Goal: Task Accomplishment & Management: Use online tool/utility

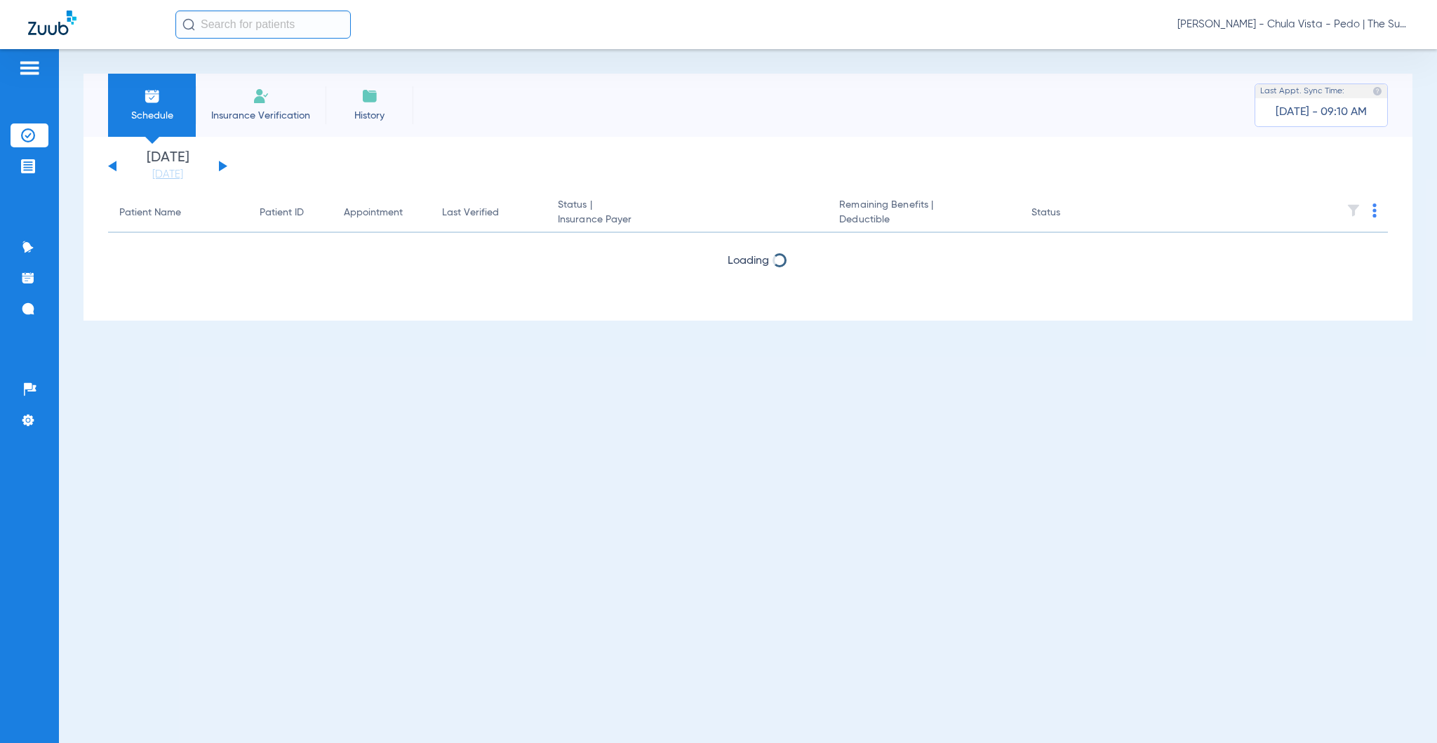
click at [254, 119] on span "Insurance Verification" at bounding box center [260, 116] width 109 height 14
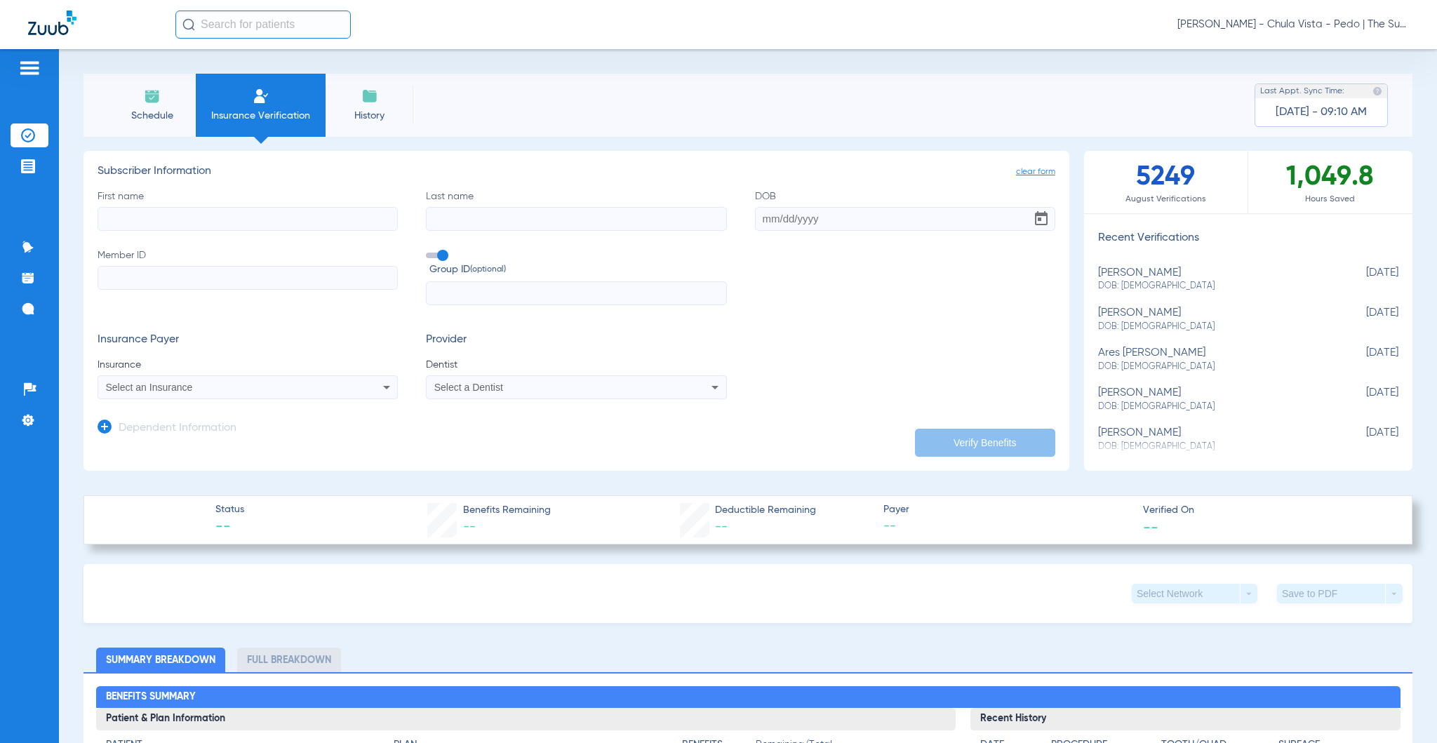
click at [194, 232] on div "First name Last name DOB Member ID Group ID (optional)" at bounding box center [577, 247] width 958 height 116
drag, startPoint x: 128, startPoint y: 215, endPoint x: 126, endPoint y: 224, distance: 9.2
click at [126, 215] on input "First name" at bounding box center [248, 219] width 300 height 24
type input "[PERSON_NAME]"
click at [443, 215] on input "Last name" at bounding box center [576, 219] width 300 height 24
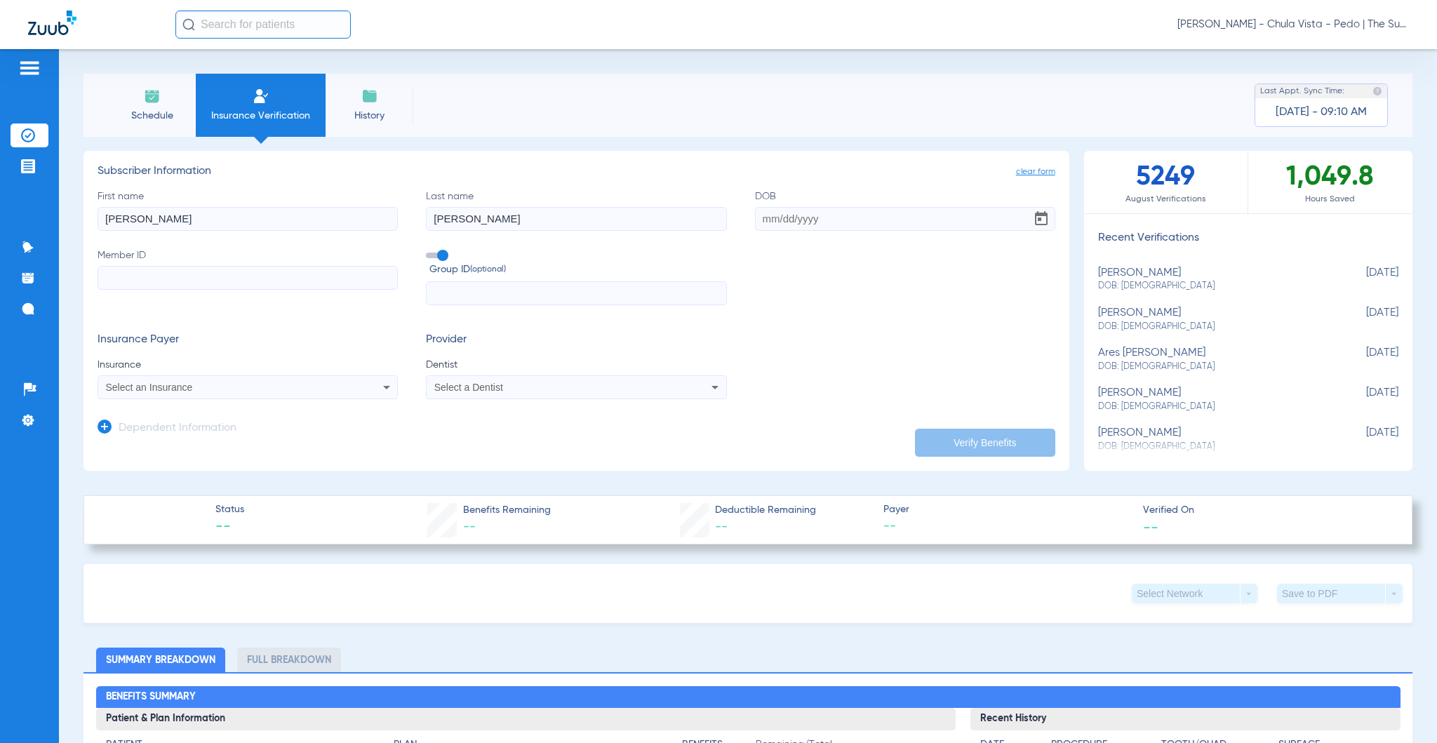
type input "[PERSON_NAME]"
click at [759, 217] on input "DOB" at bounding box center [905, 219] width 300 height 24
type input "[DATE]"
paste input "92820211H"
type input "92820211H"
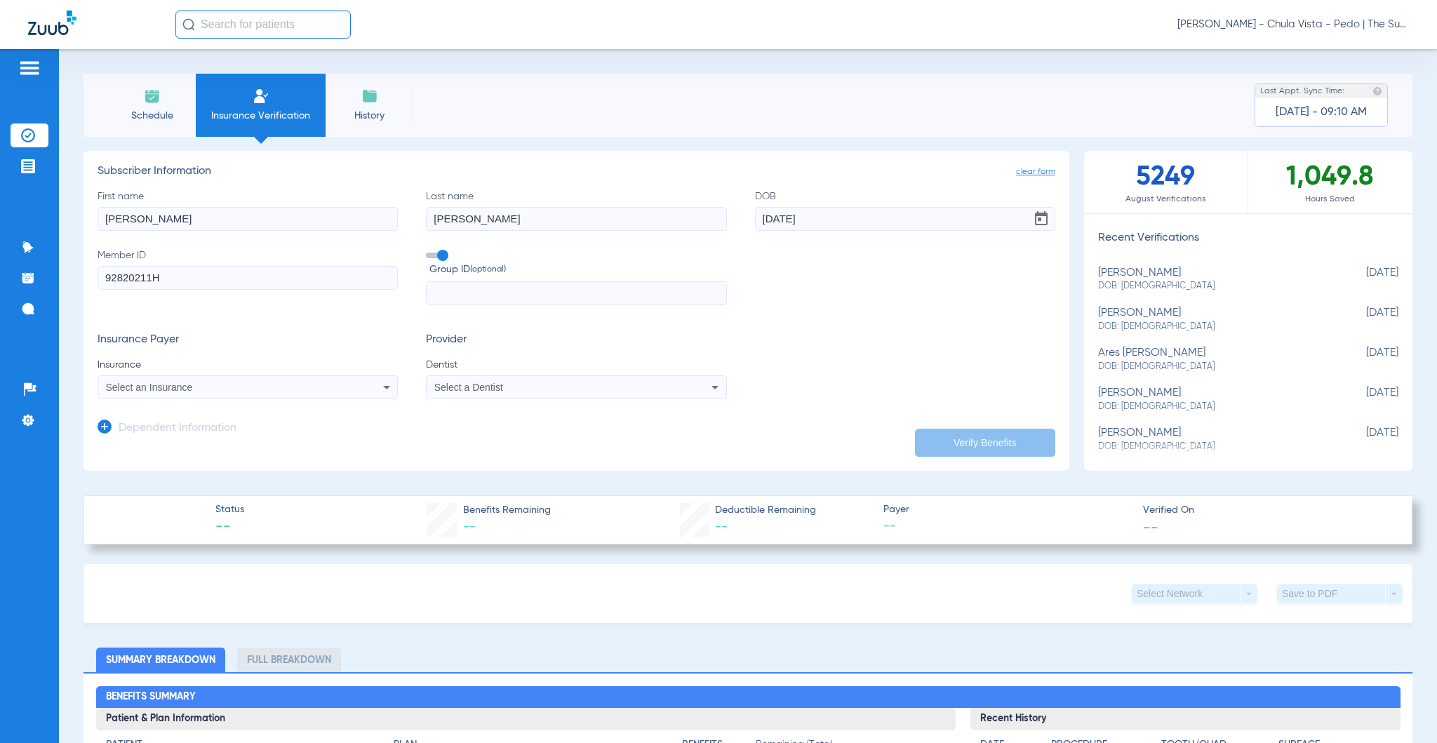
click at [435, 258] on span at bounding box center [436, 256] width 21 height 6
click at [429, 250] on input "Group ID (optional)" at bounding box center [429, 250] width 0 height 0
click at [181, 392] on div "Select an Insurance" at bounding box center [247, 387] width 299 height 17
type input "dentical"
click at [187, 436] on span "Dentical - Data - Bot" at bounding box center [153, 436] width 88 height 11
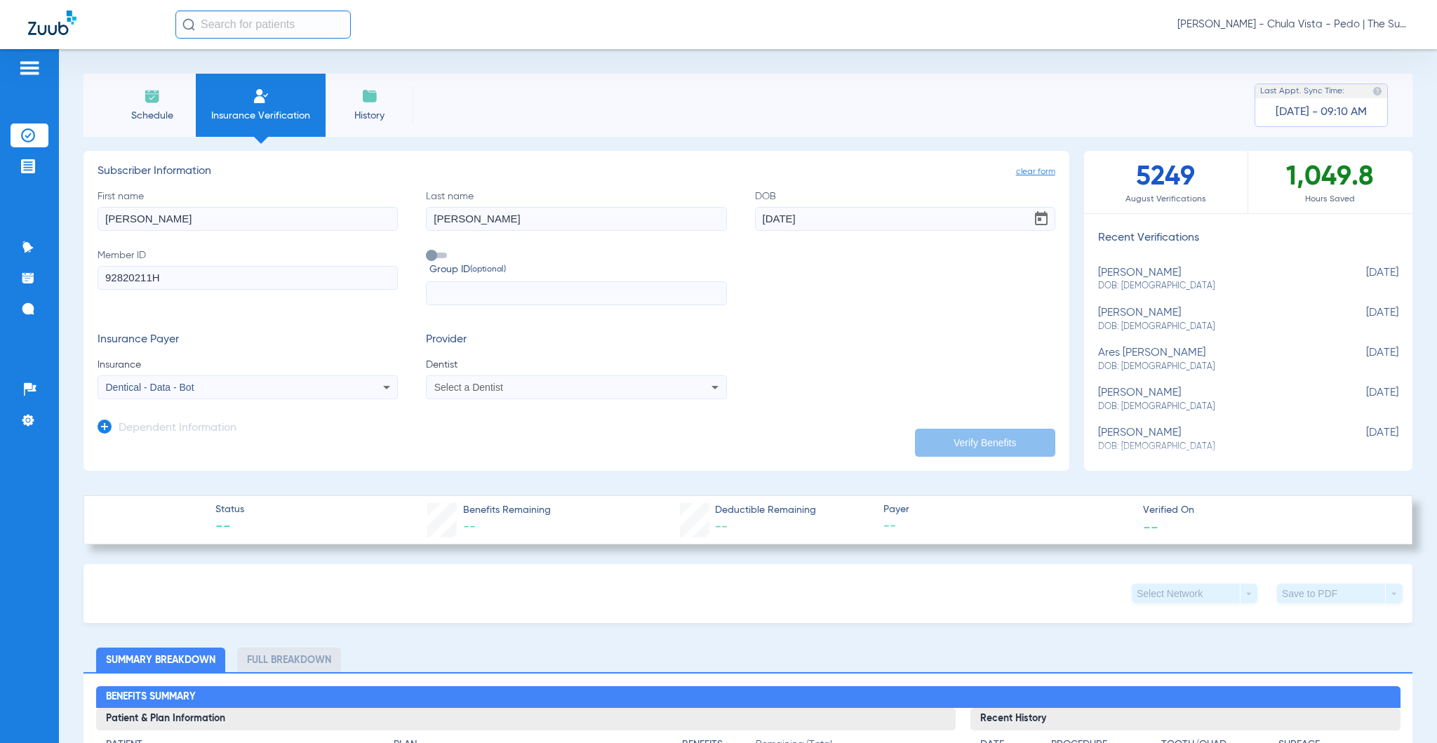
click at [459, 392] on div "Select a Dentist" at bounding box center [575, 387] width 299 height 17
type input "cuis"
drag, startPoint x: 497, startPoint y: 436, endPoint x: 744, endPoint y: 474, distance: 249.8
click at [497, 437] on span "[PERSON_NAME]" at bounding box center [475, 436] width 82 height 11
click at [919, 442] on button "Verify Benefits" at bounding box center [985, 443] width 140 height 28
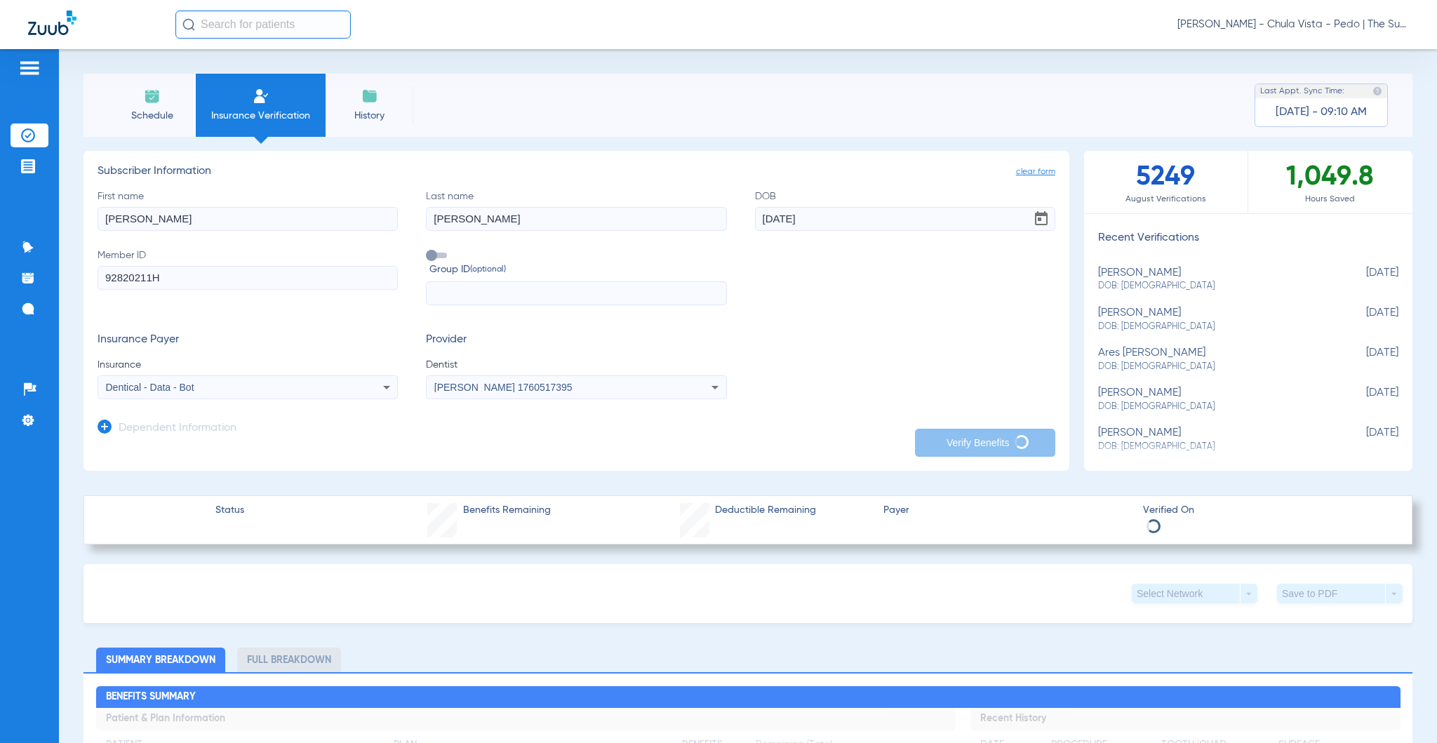
type input "[PERSON_NAME]"
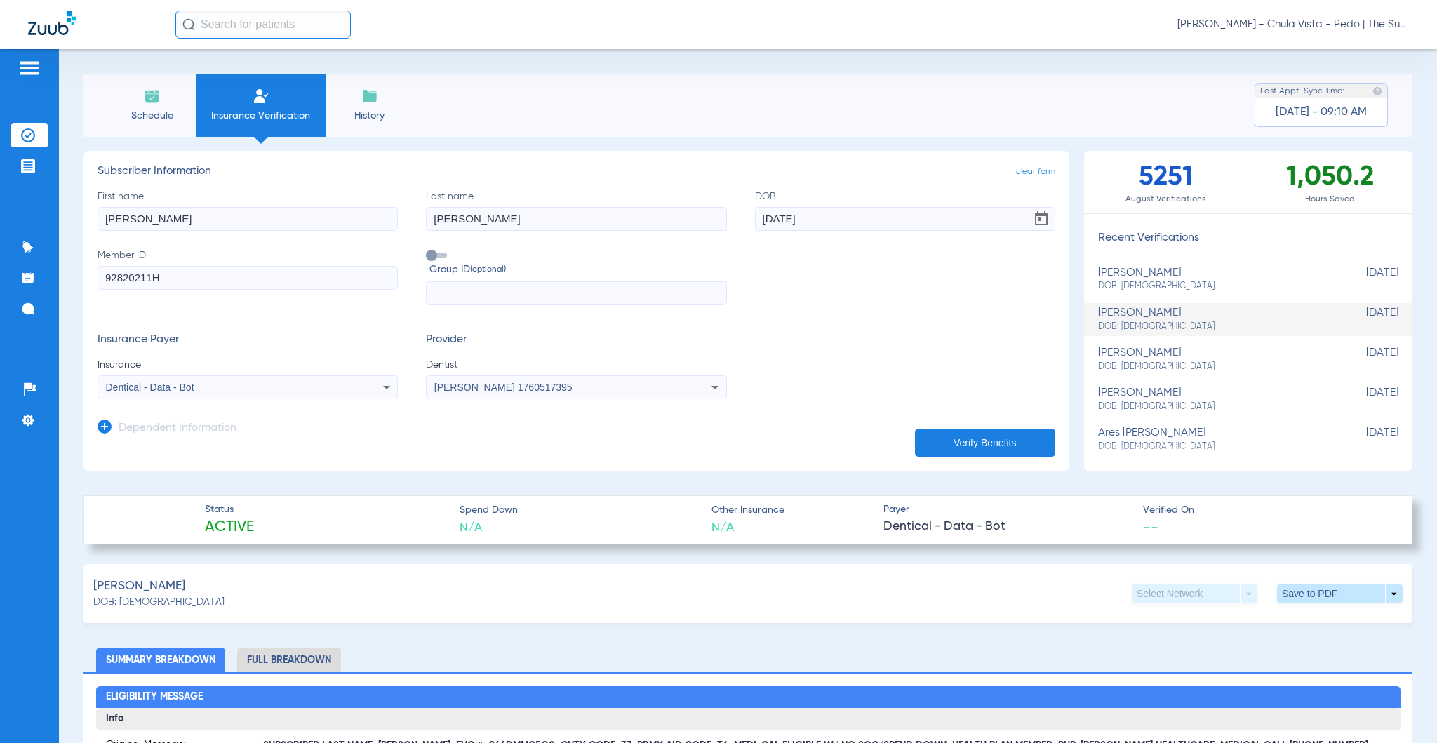
click at [252, 425] on app-dependent-form "Dependent Information" at bounding box center [577, 422] width 958 height 47
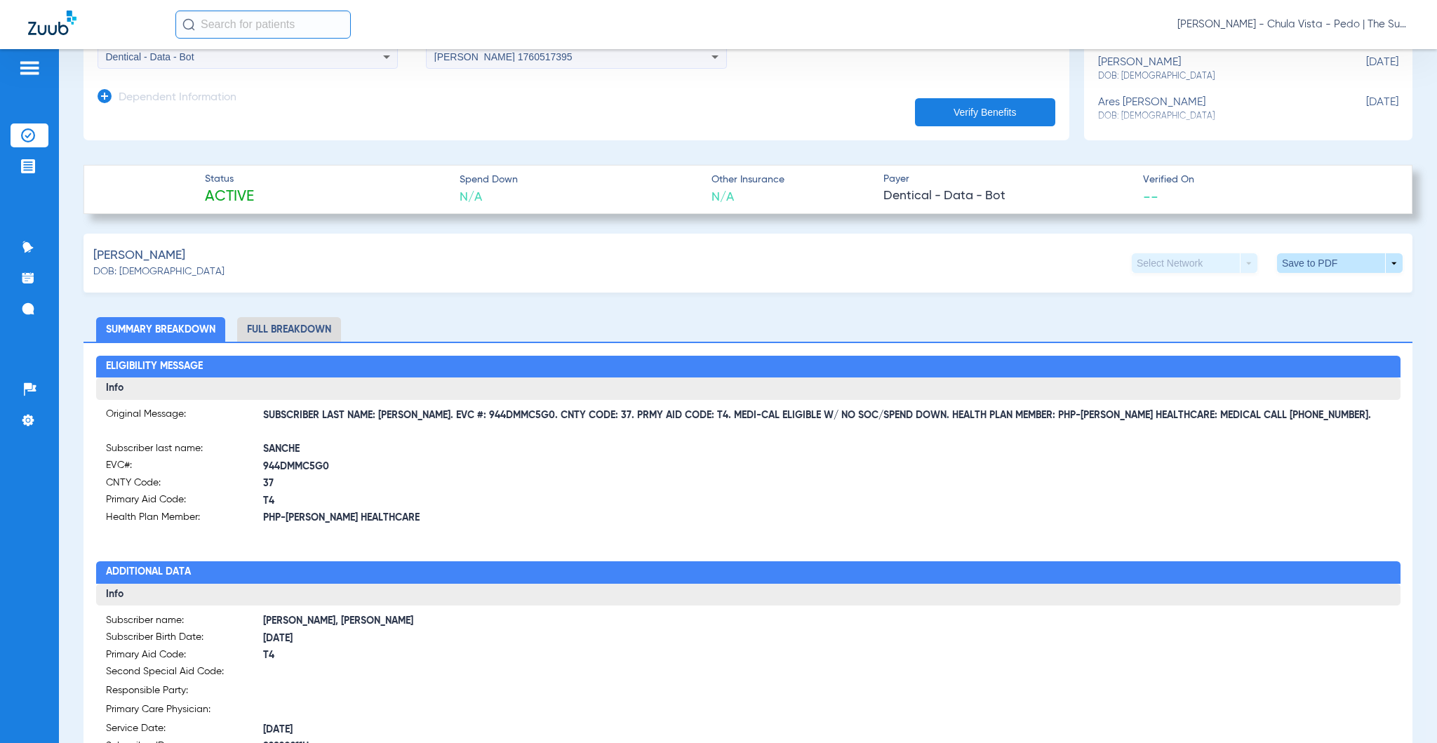
scroll to position [374, 0]
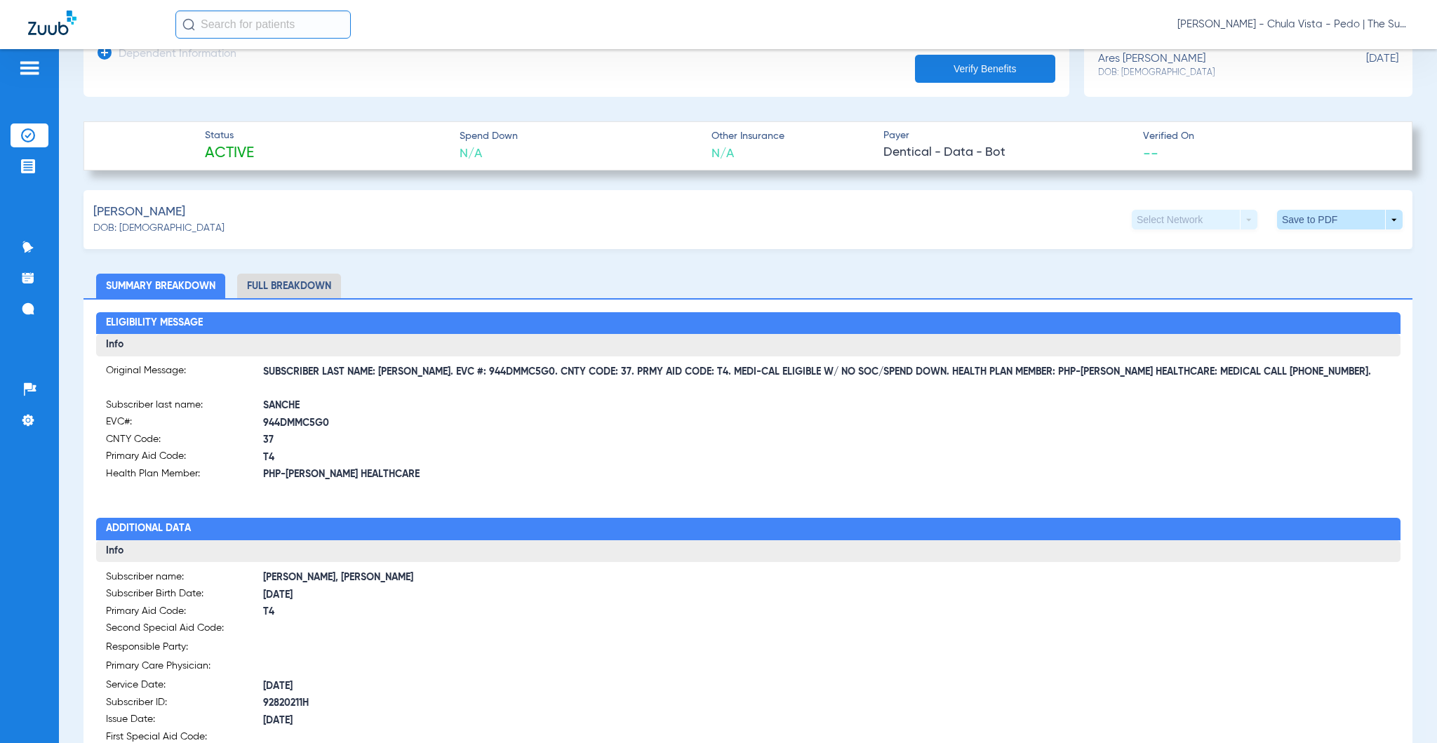
drag, startPoint x: 419, startPoint y: 370, endPoint x: 515, endPoint y: 370, distance: 95.4
click at [515, 370] on span "SUBSCRIBER LAST NAME: [PERSON_NAME]. EVC #: 944DMMC5G0. CNTY CODE: 37. PRMY AID…" at bounding box center [826, 372] width 1127 height 15
drag, startPoint x: 422, startPoint y: 372, endPoint x: 519, endPoint y: 370, distance: 97.5
click at [519, 370] on span "SUBSCRIBER LAST NAME: [PERSON_NAME]. EVC #: 944DMMC5G0. CNTY CODE: 37. PRMY AID…" at bounding box center [826, 372] width 1127 height 15
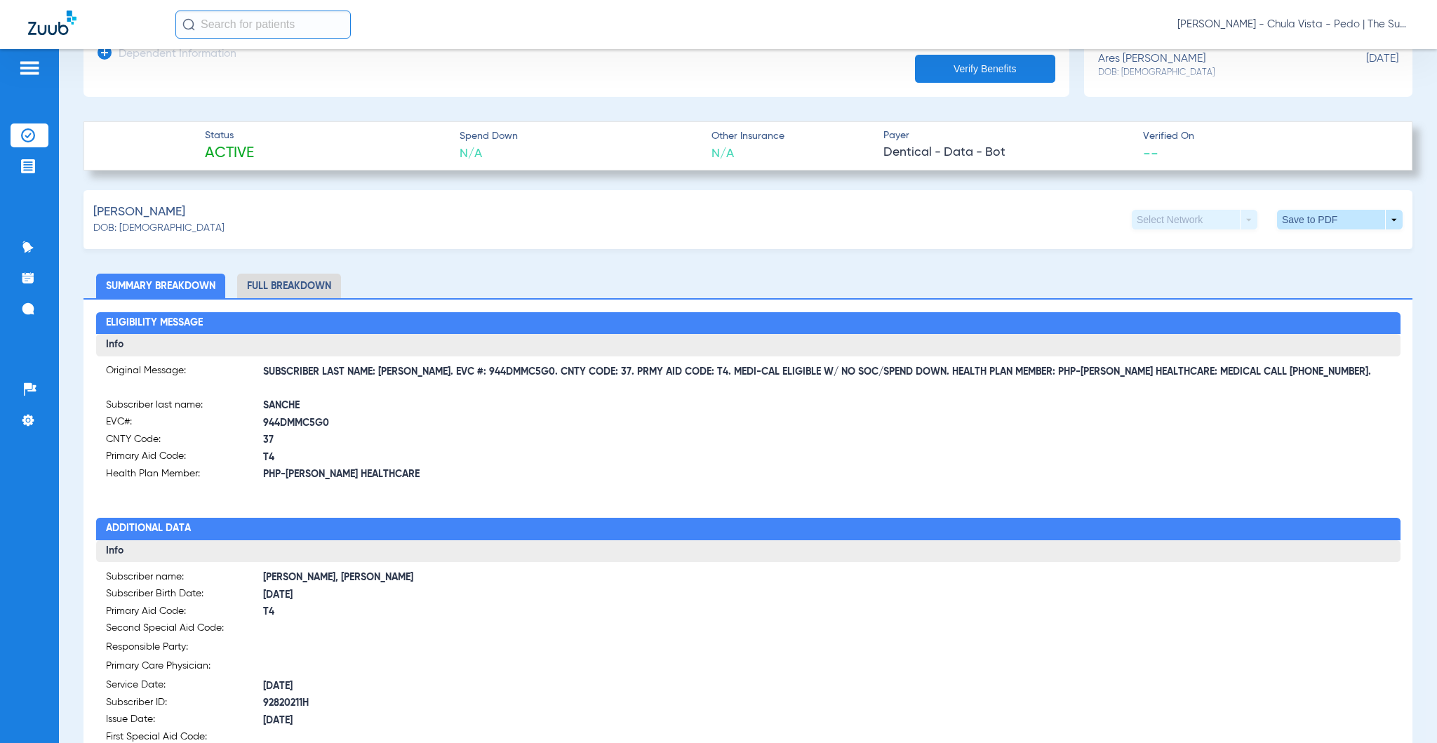
copy span "EVC #: 944DMMC5G0"
click at [402, 206] on div "[PERSON_NAME]: [DEMOGRAPHIC_DATA] Select Network arrow_drop_down Save to PDF ar…" at bounding box center [747, 219] width 1329 height 59
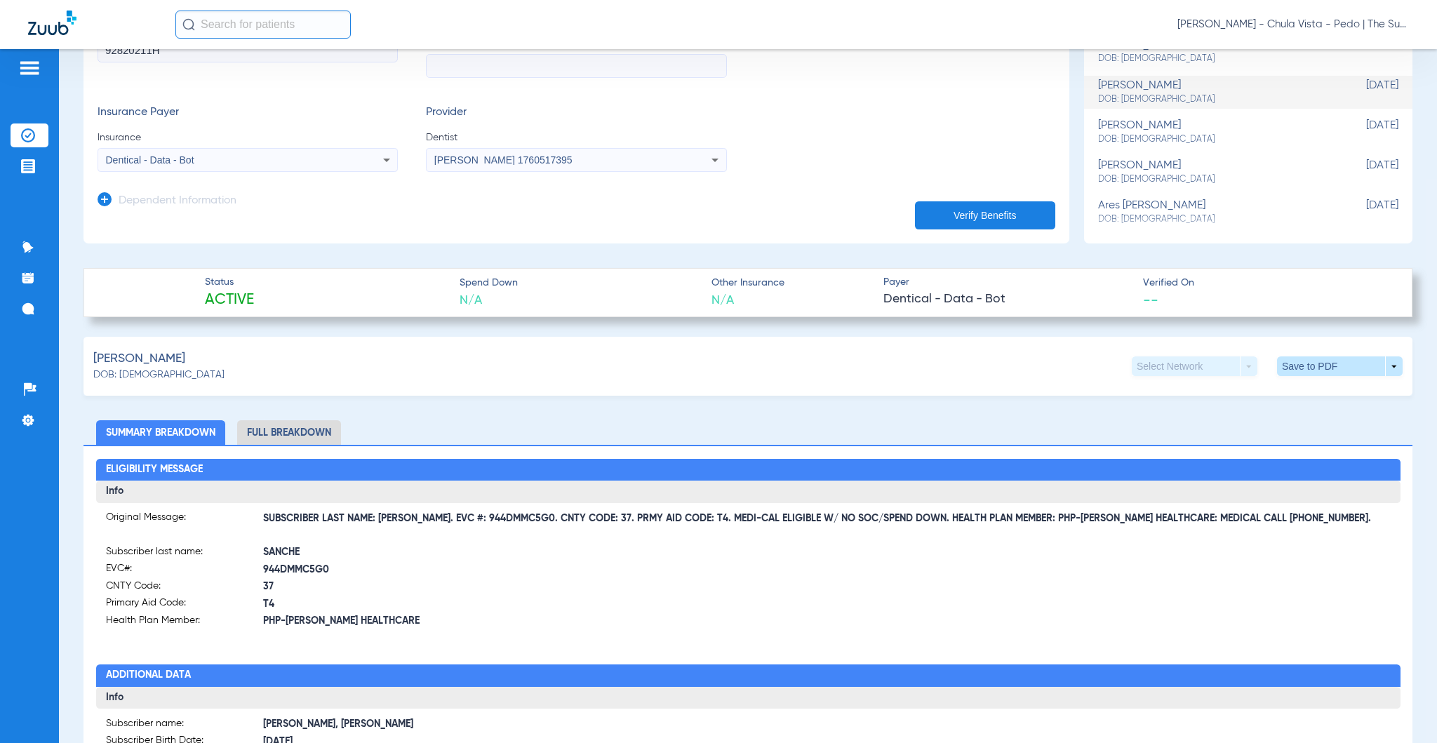
scroll to position [0, 0]
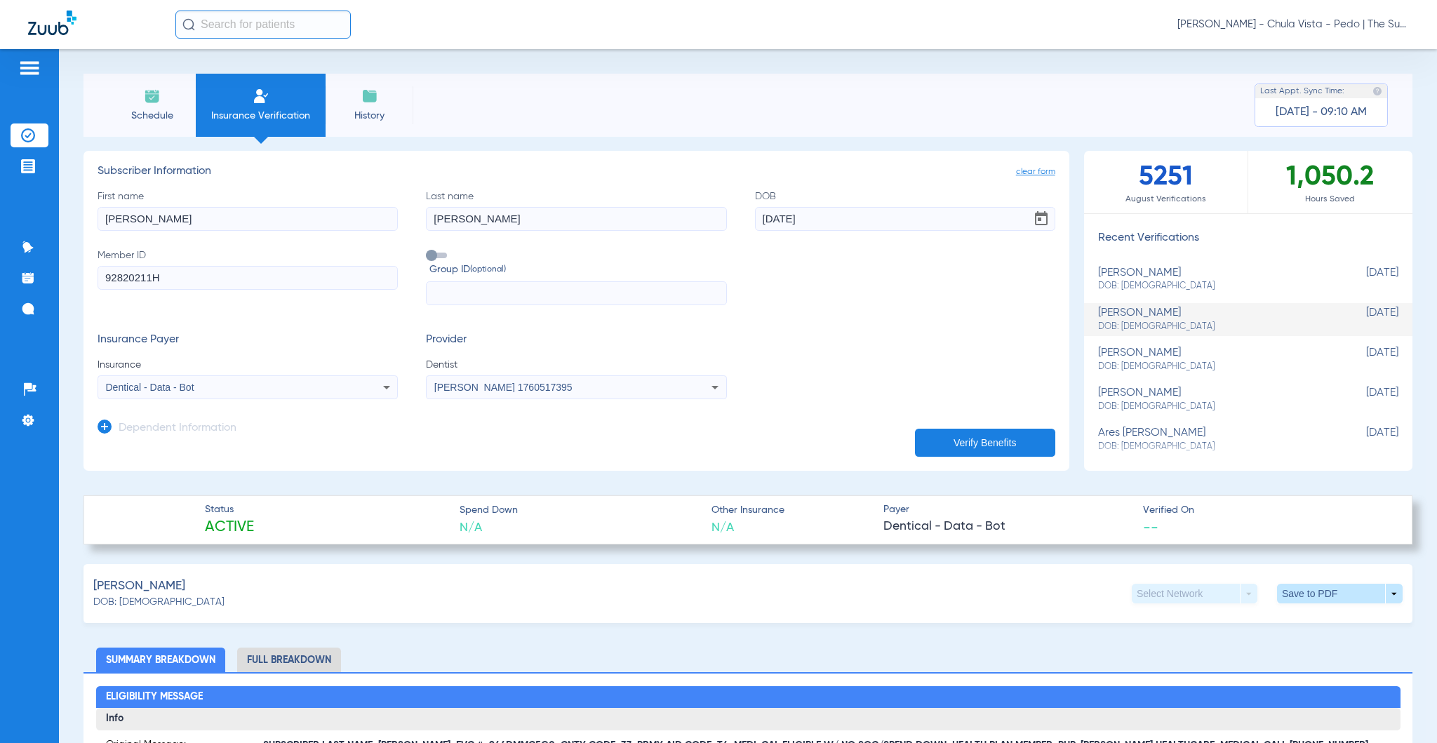
drag, startPoint x: 172, startPoint y: 224, endPoint x: 94, endPoint y: 249, distance: 81.6
click at [41, 245] on div "Patients Insurance Verification Treatment Acceptance Communication Activity App…" at bounding box center [718, 420] width 1437 height 743
click at [145, 224] on input "[PERSON_NAME]" at bounding box center [248, 219] width 300 height 24
type input "Queen"
drag, startPoint x: 486, startPoint y: 223, endPoint x: 349, endPoint y: 230, distance: 137.7
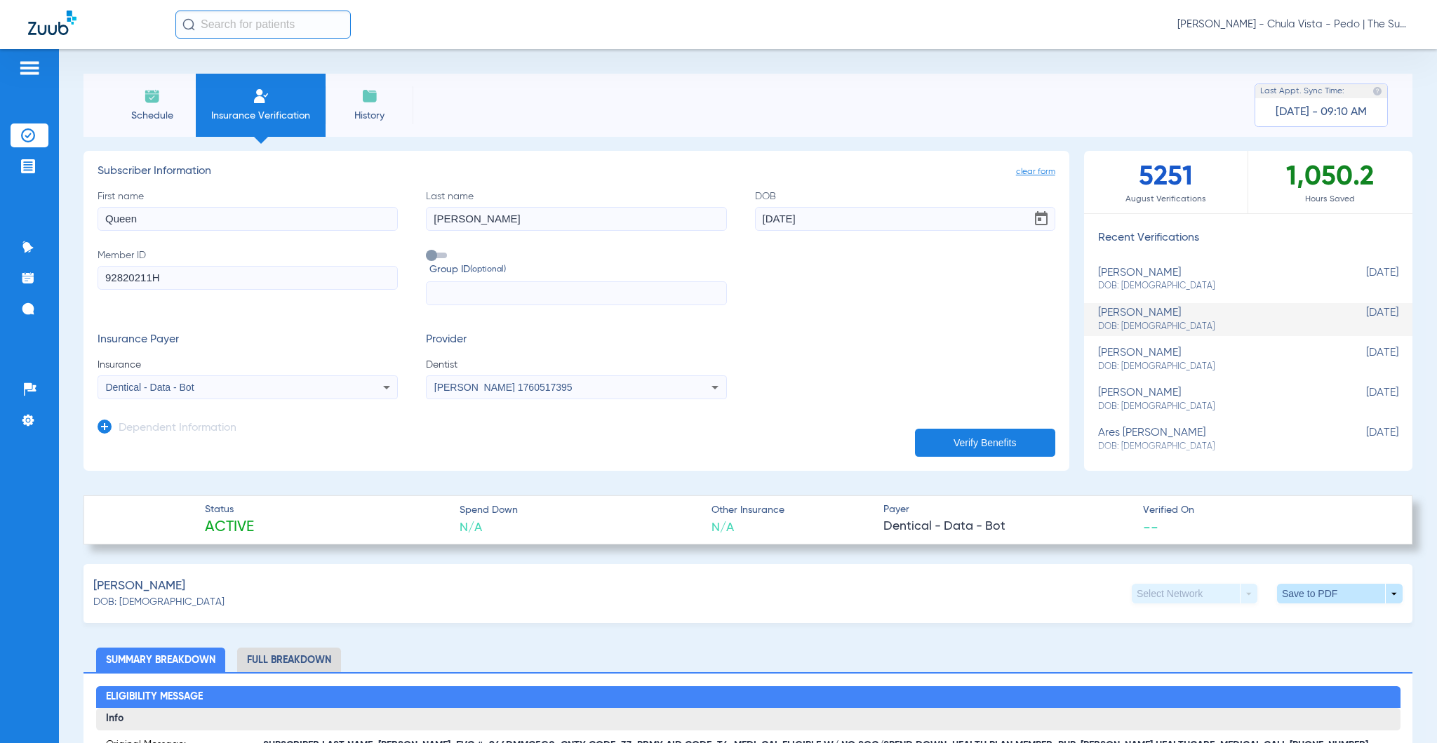
click at [354, 233] on div "First name Queen Last name [PERSON_NAME] DOB [DEMOGRAPHIC_DATA] Member ID 92820…" at bounding box center [577, 247] width 958 height 116
type input "[PERSON_NAME]"
drag, startPoint x: 802, startPoint y: 219, endPoint x: 699, endPoint y: 240, distance: 105.2
click at [680, 236] on div "First name Queen Last name [PERSON_NAME] DOB [DEMOGRAPHIC_DATA] Member ID 92820…" at bounding box center [577, 247] width 958 height 116
click at [767, 226] on input "07220222" at bounding box center [905, 219] width 300 height 24
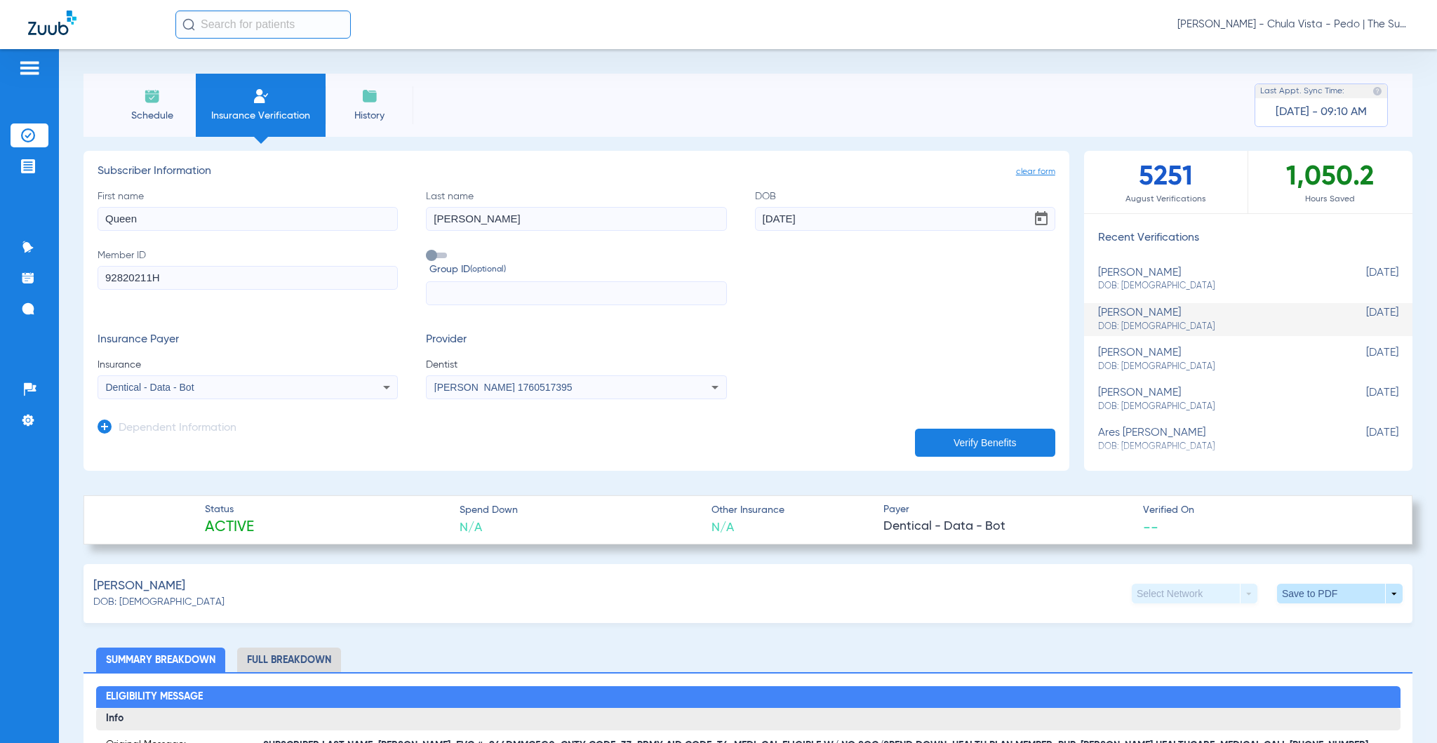
type input "[DATE]"
drag, startPoint x: 140, startPoint y: 285, endPoint x: 74, endPoint y: 291, distance: 66.9
click at [119, 288] on input "92820211H" at bounding box center [248, 278] width 300 height 24
type input "9"
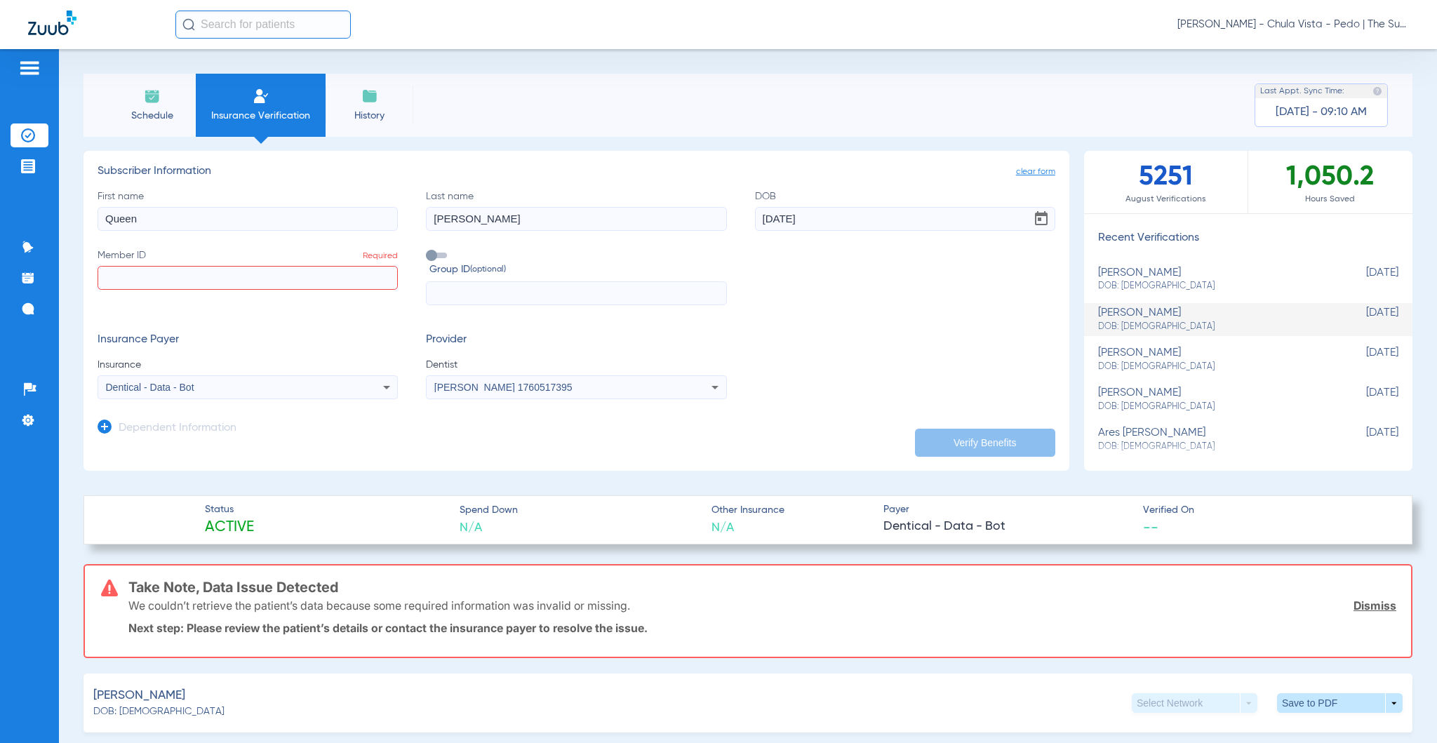
paste input "94395969G"
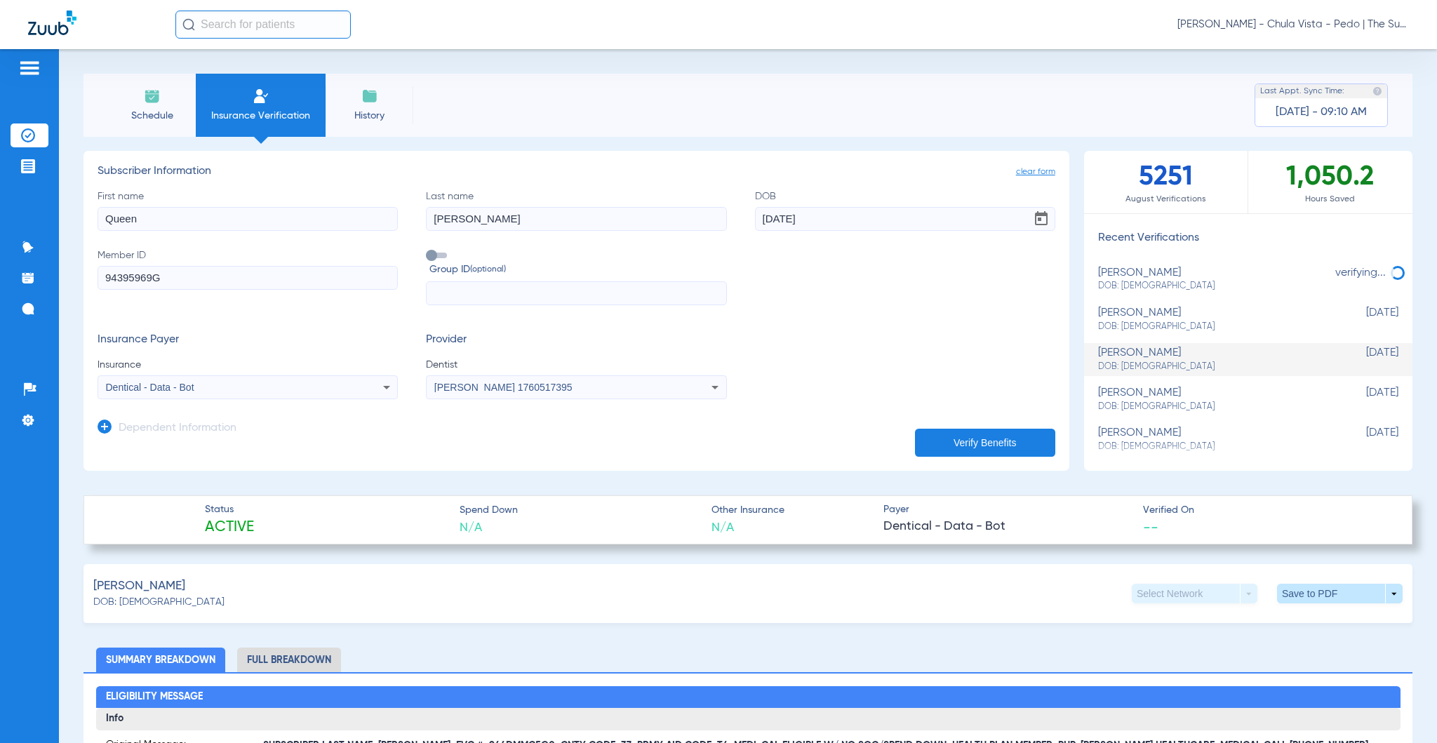
type input "94395969G"
click at [923, 441] on button "Verify Benefits" at bounding box center [985, 443] width 140 height 28
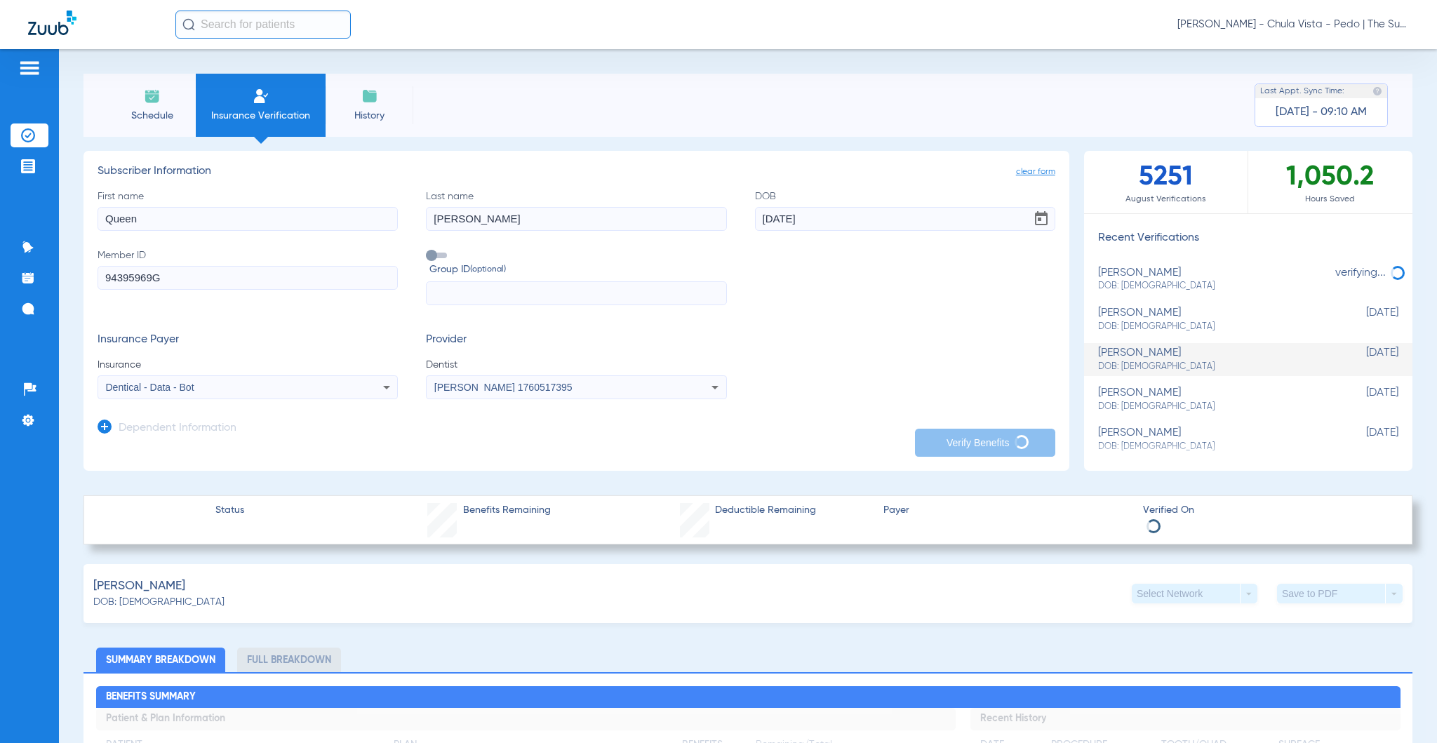
type input "Queen"
type input "[PERSON_NAME]"
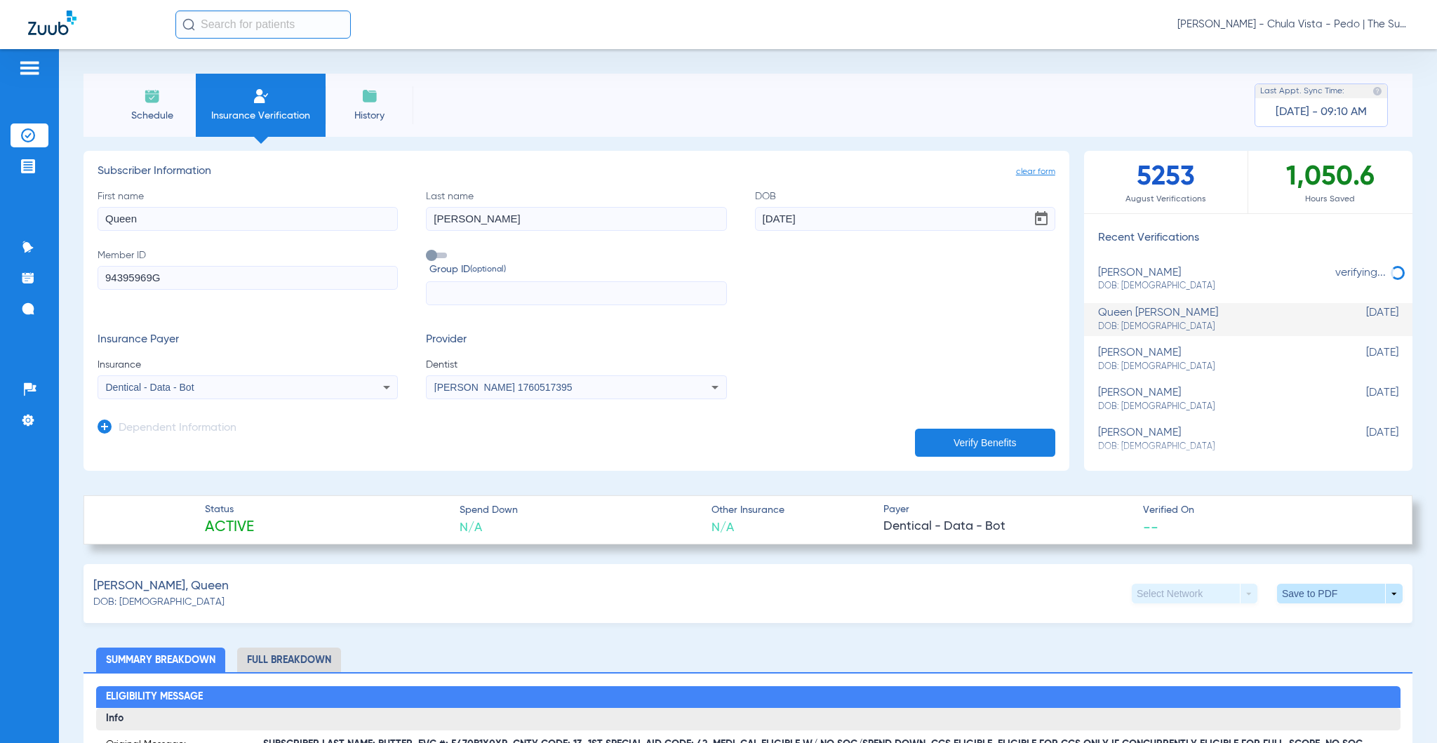
click at [313, 468] on app-manual-verification-form "clear form Subscriber Information First name Queen Last name [PERSON_NAME] DOB …" at bounding box center [576, 311] width 986 height 320
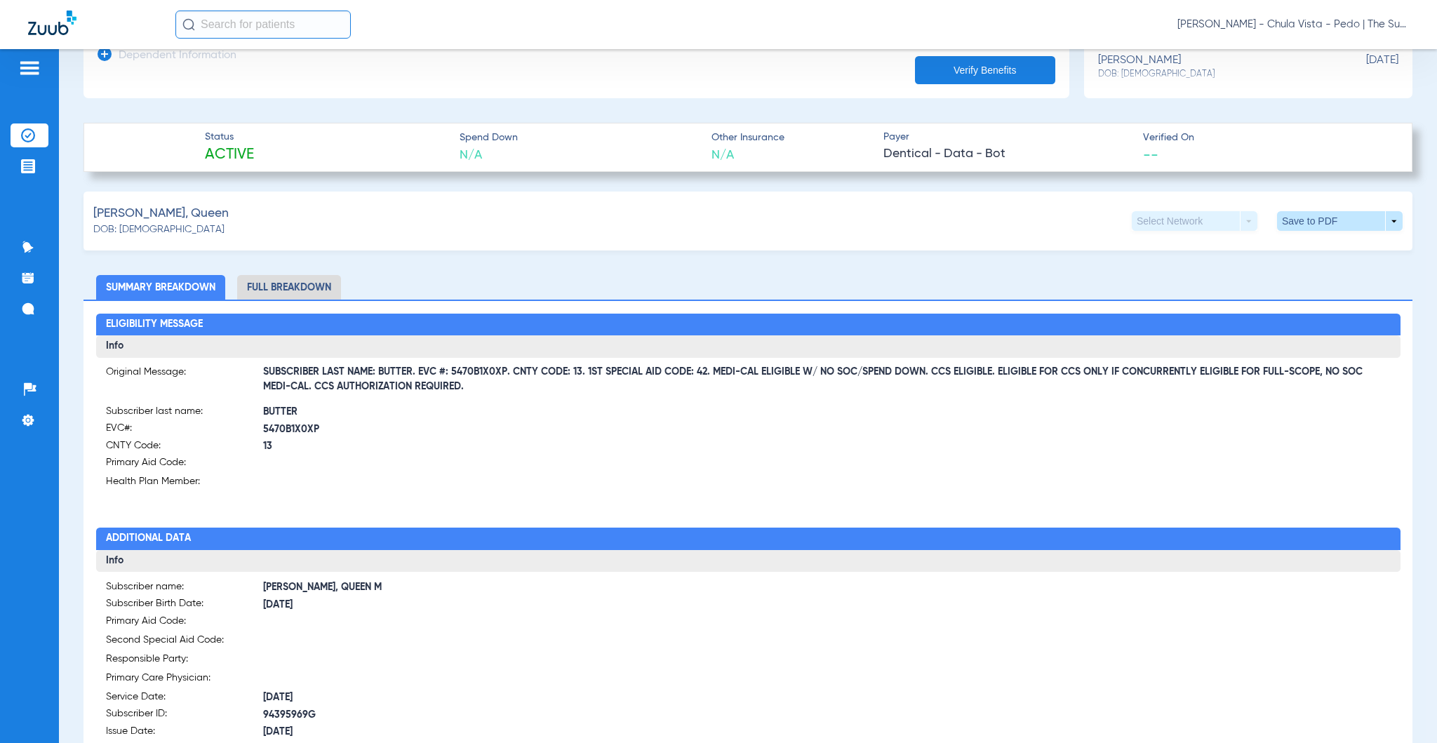
scroll to position [374, 0]
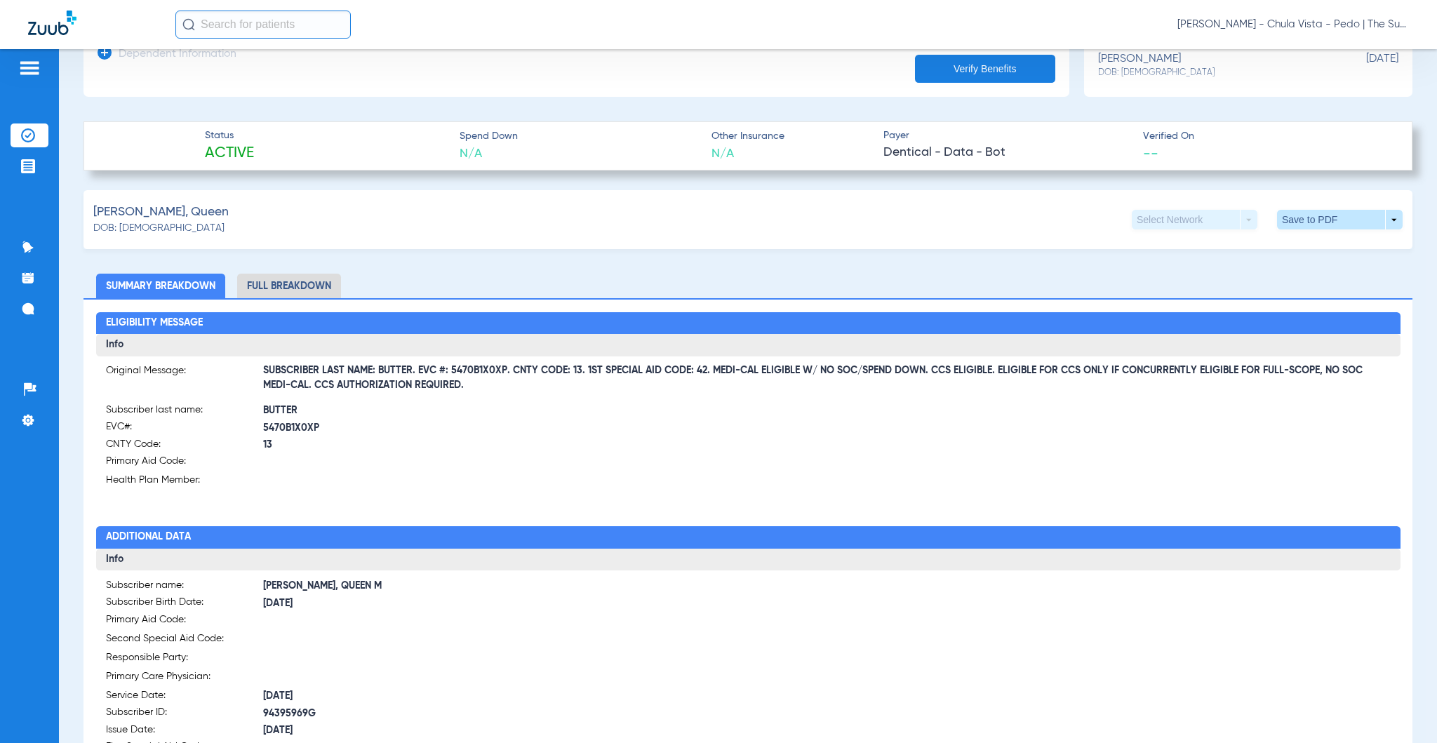
drag, startPoint x: 418, startPoint y: 365, endPoint x: 502, endPoint y: 372, distance: 83.8
click at [502, 372] on span "SUBSCRIBER LAST NAME: BUTTER. EVC #: 5470B1X0XP. CNTY CODE: 13. 1ST SPECIAL AID…" at bounding box center [826, 378] width 1127 height 15
copy span "EVC #: 5470B1X0XP"
click at [458, 224] on div "[PERSON_NAME], Queen DOB: [DEMOGRAPHIC_DATA] Select Network arrow_drop_down Sav…" at bounding box center [747, 219] width 1329 height 59
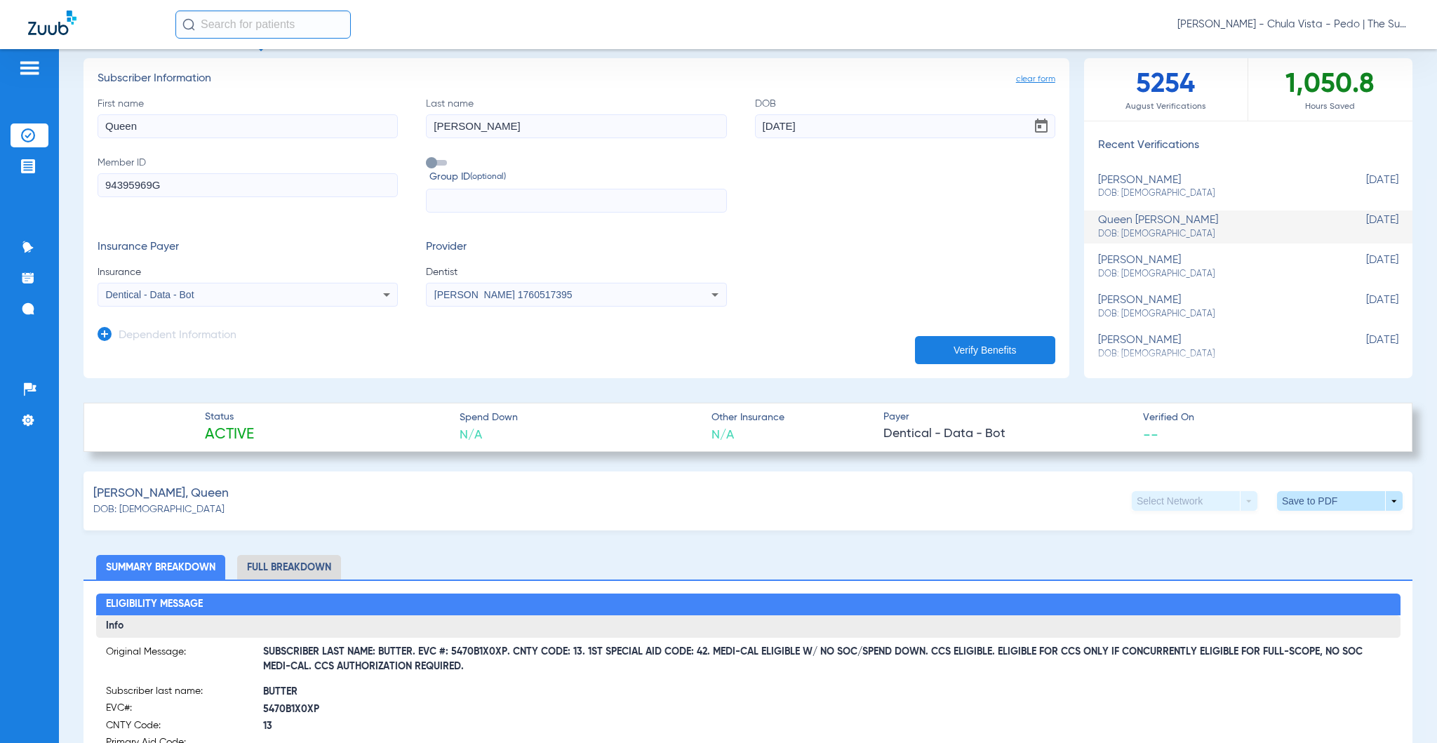
scroll to position [29, 0]
